Goal: Complete application form

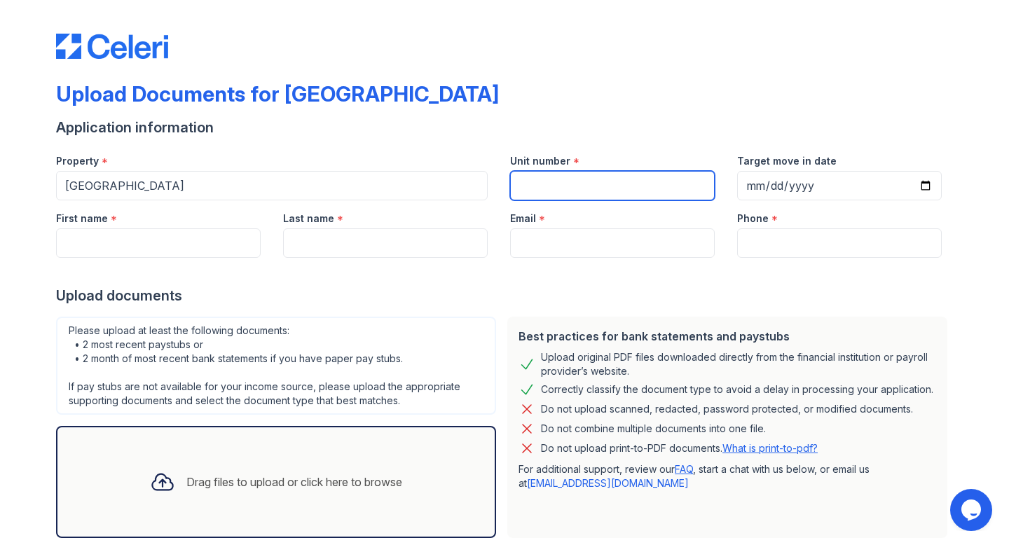
click at [529, 184] on input "Unit number" at bounding box center [612, 185] width 205 height 29
type input "231"
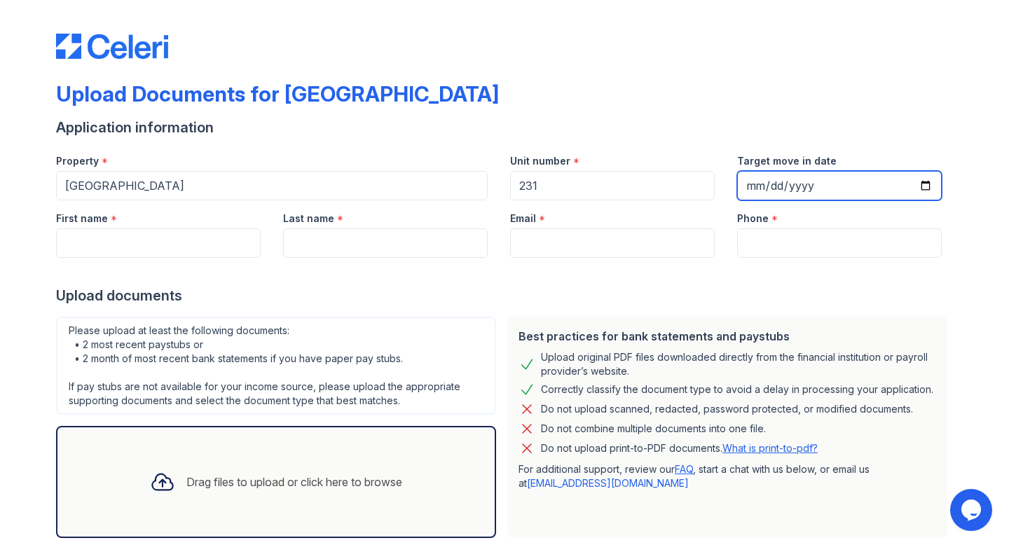
click at [753, 185] on input "Target move in date" at bounding box center [839, 185] width 205 height 29
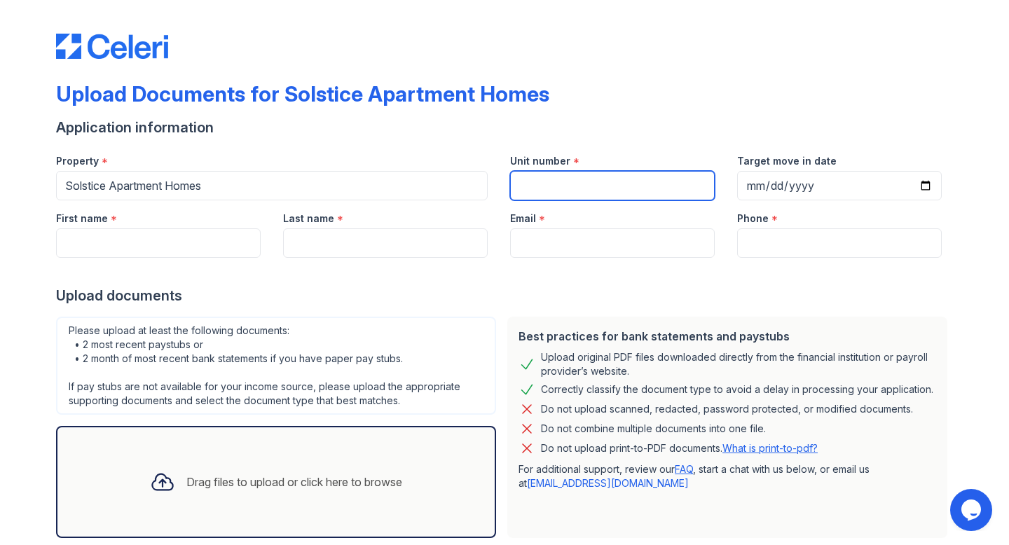
click at [527, 191] on input "Unit number" at bounding box center [612, 185] width 205 height 29
type input "231"
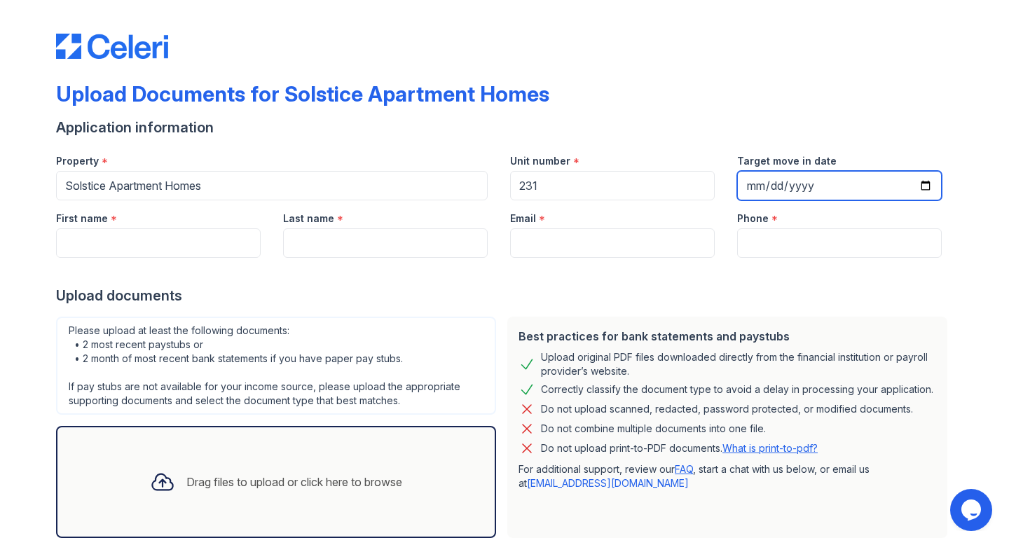
click at [747, 177] on input "Target move in date" at bounding box center [839, 185] width 205 height 29
type input "[DATE]"
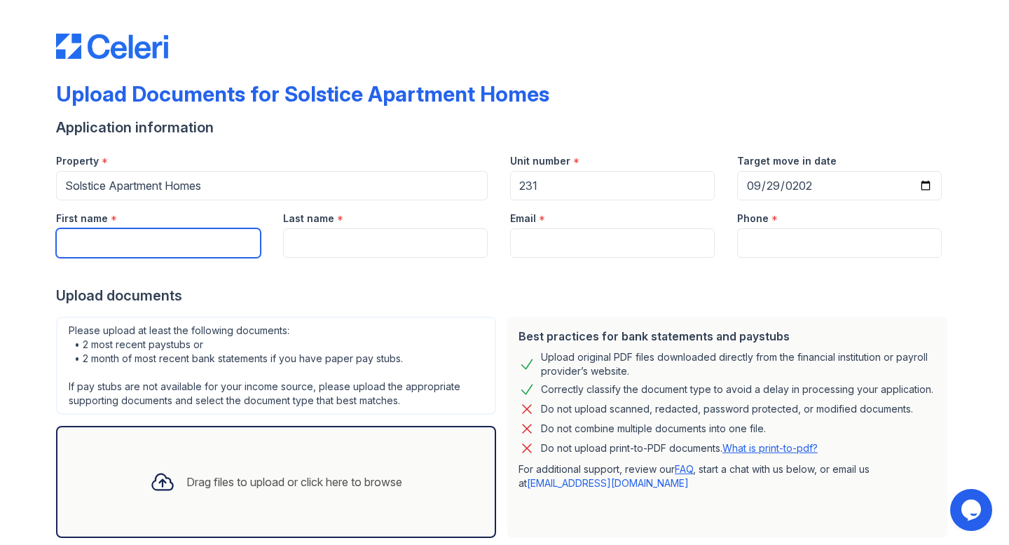
click at [140, 254] on input "First name" at bounding box center [158, 242] width 205 height 29
type input "[PERSON_NAME]"
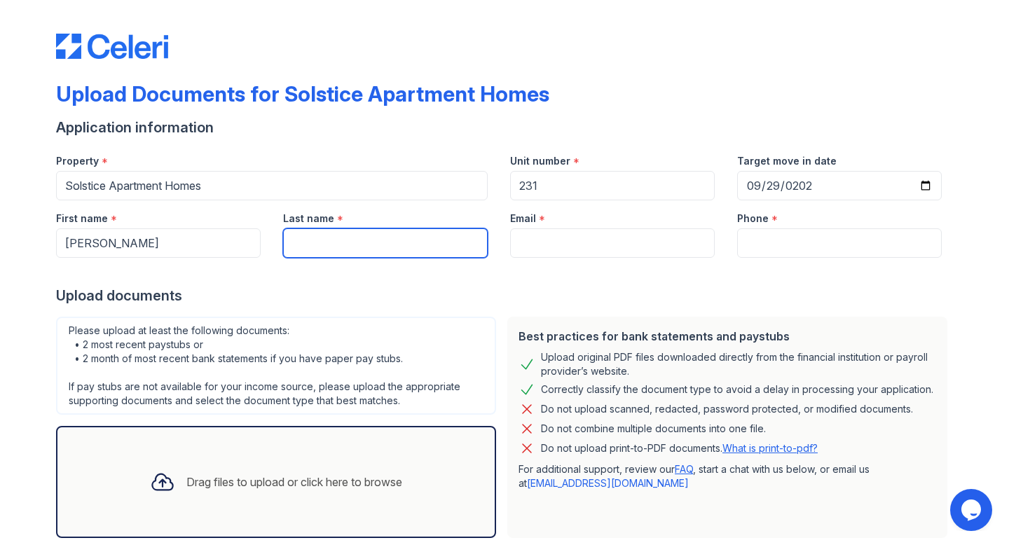
click at [297, 238] on input "Last name" at bounding box center [385, 242] width 205 height 29
type input "[PERSON_NAME]"
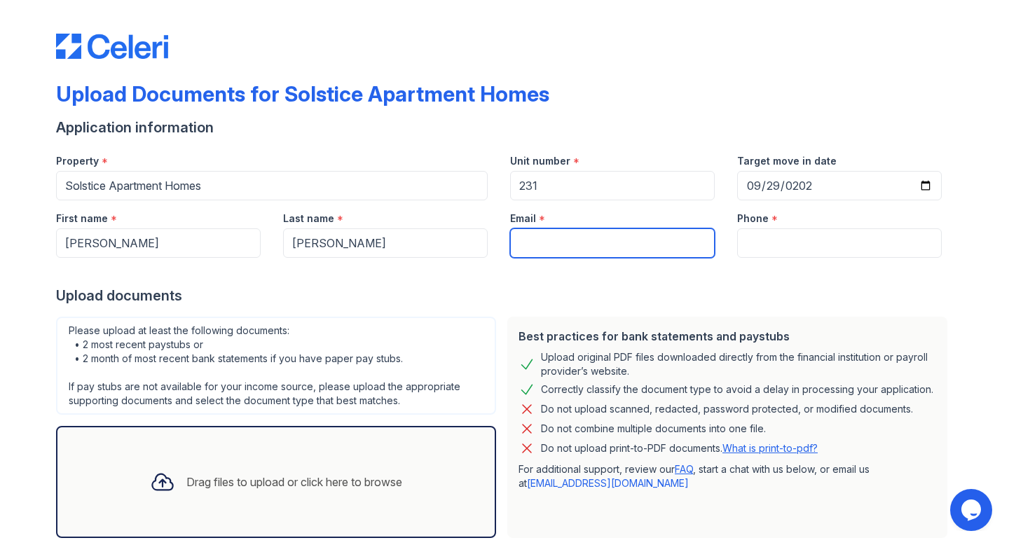
click at [557, 253] on input "Email" at bounding box center [612, 242] width 205 height 29
type input "[EMAIL_ADDRESS][DOMAIN_NAME]"
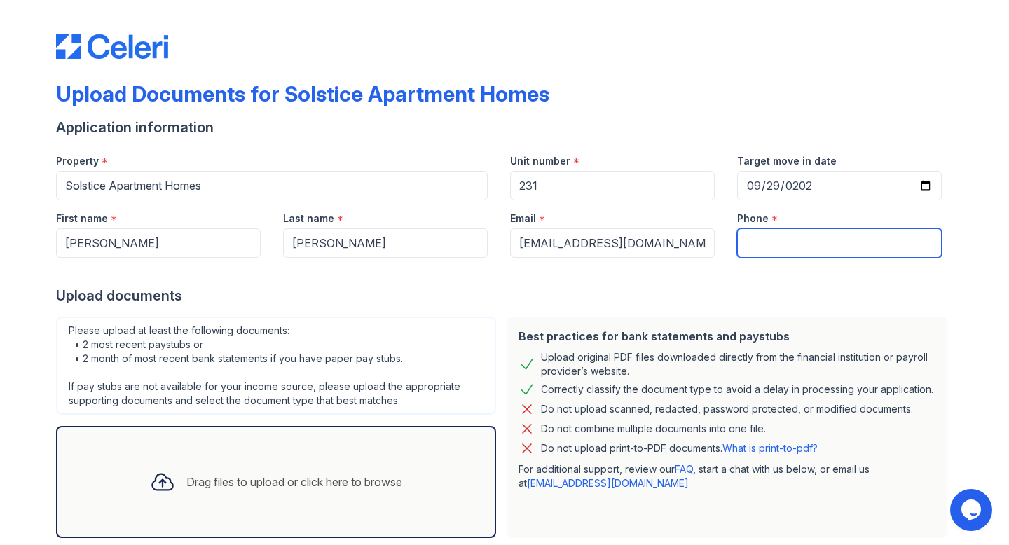
click at [797, 247] on input "Phone" at bounding box center [839, 242] width 205 height 29
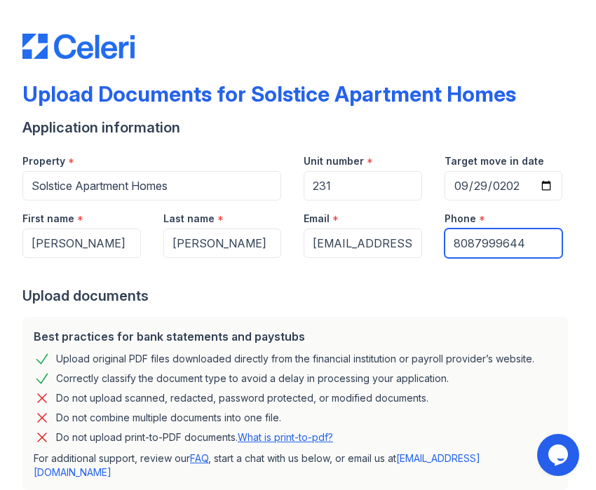
type input "8087999644"
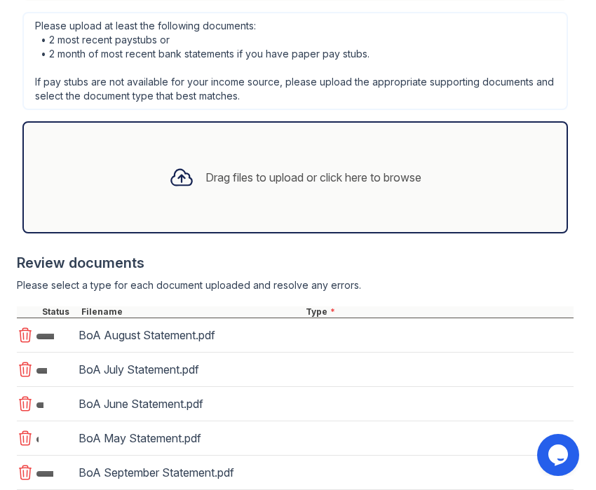
scroll to position [585, 0]
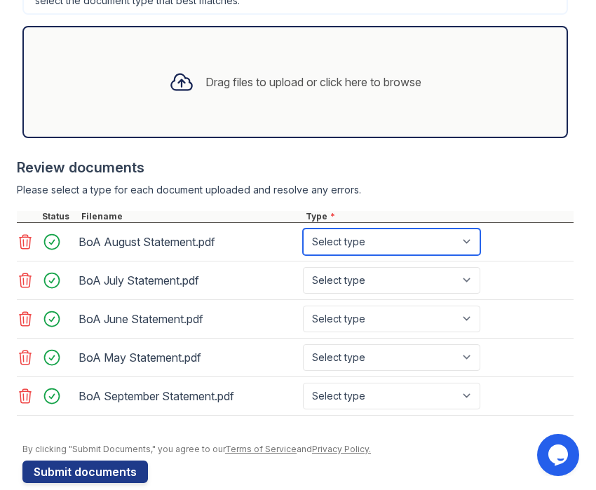
click at [362, 255] on select "Select type Paystub Bank Statement Offer Letter Tax Documents Benefit Award Let…" at bounding box center [391, 241] width 177 height 27
select select "bank_statement"
click at [303, 255] on select "Select type Paystub Bank Statement Offer Letter Tax Documents Benefit Award Let…" at bounding box center [391, 241] width 177 height 27
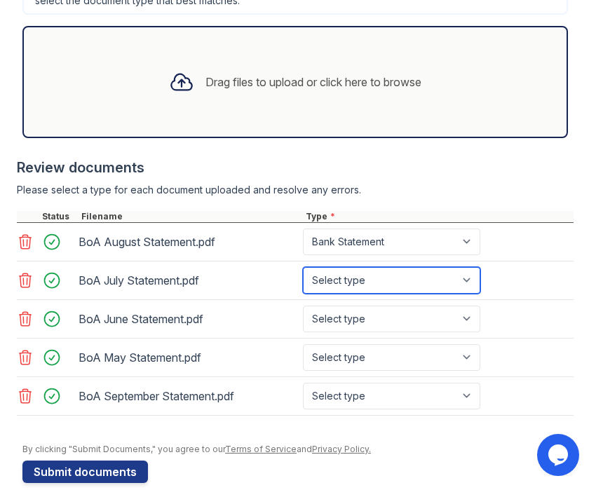
click at [380, 294] on select "Select type Paystub Bank Statement Offer Letter Tax Documents Benefit Award Let…" at bounding box center [391, 280] width 177 height 27
select select "bank_statement"
click at [303, 294] on select "Select type Paystub Bank Statement Offer Letter Tax Documents Benefit Award Let…" at bounding box center [391, 280] width 177 height 27
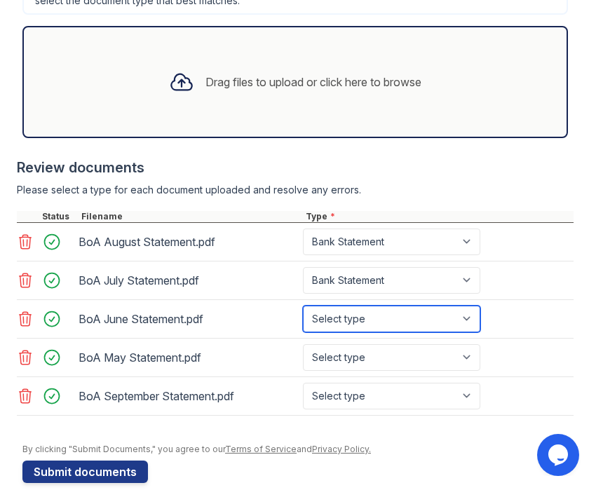
click at [378, 332] on select "Select type Paystub Bank Statement Offer Letter Tax Documents Benefit Award Let…" at bounding box center [391, 318] width 177 height 27
select select "bank_statement"
click at [303, 332] on select "Select type Paystub Bank Statement Offer Letter Tax Documents Benefit Award Let…" at bounding box center [391, 318] width 177 height 27
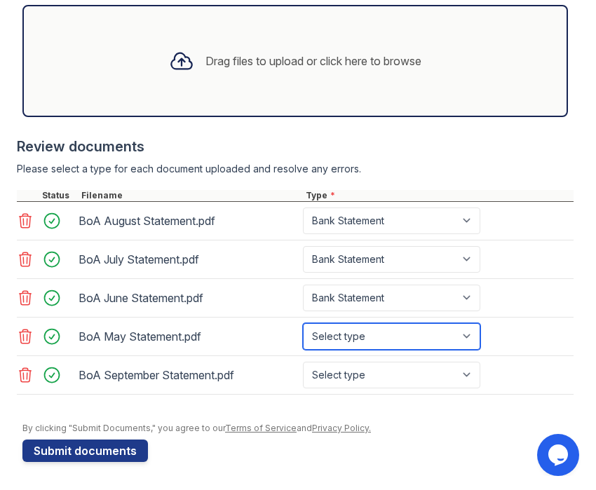
click at [368, 350] on select "Select type Paystub Bank Statement Offer Letter Tax Documents Benefit Award Let…" at bounding box center [391, 336] width 177 height 27
select select "bank_statement"
click at [303, 346] on select "Select type Paystub Bank Statement Offer Letter Tax Documents Benefit Award Let…" at bounding box center [391, 336] width 177 height 27
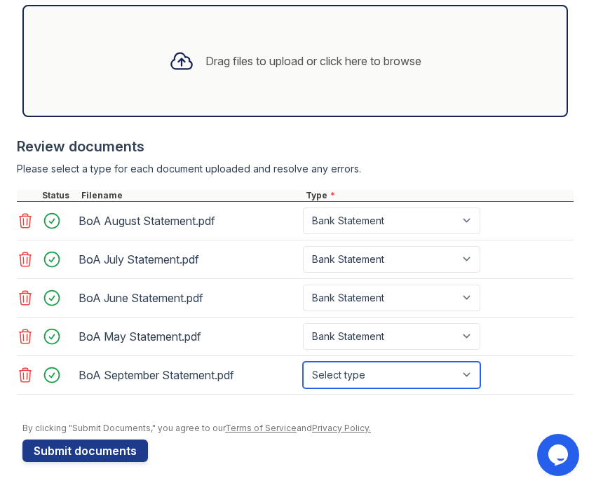
click at [364, 388] on select "Select type Paystub Bank Statement Offer Letter Tax Documents Benefit Award Let…" at bounding box center [391, 375] width 177 height 27
select select "bank_statement"
click at [303, 385] on select "Select type Paystub Bank Statement Offer Letter Tax Documents Benefit Award Let…" at bounding box center [391, 375] width 177 height 27
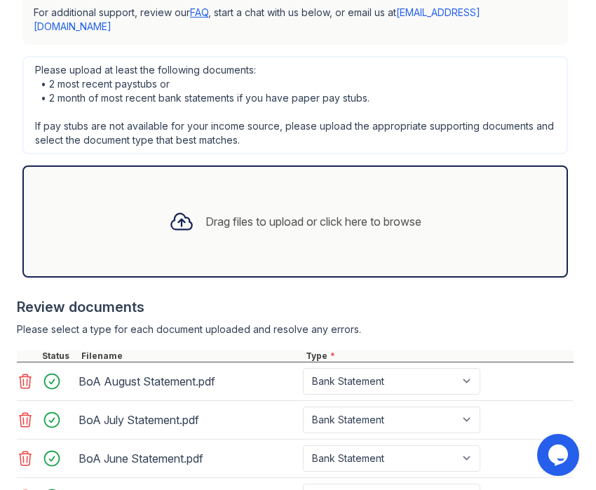
scroll to position [649, 0]
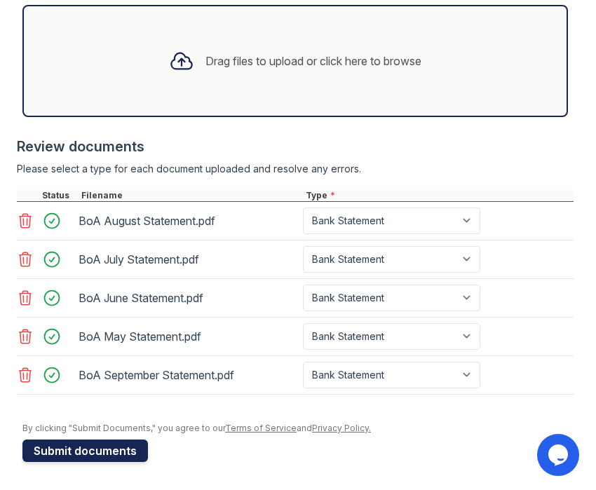
click at [89, 448] on button "Submit documents" at bounding box center [84, 450] width 125 height 22
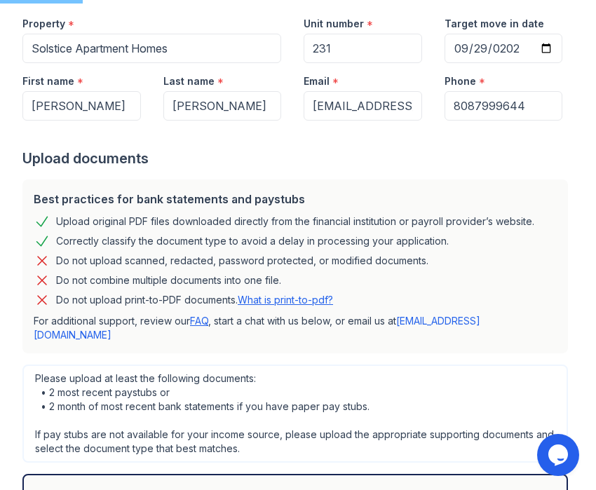
scroll to position [80, 0]
